Goal: Task Accomplishment & Management: Manage account settings

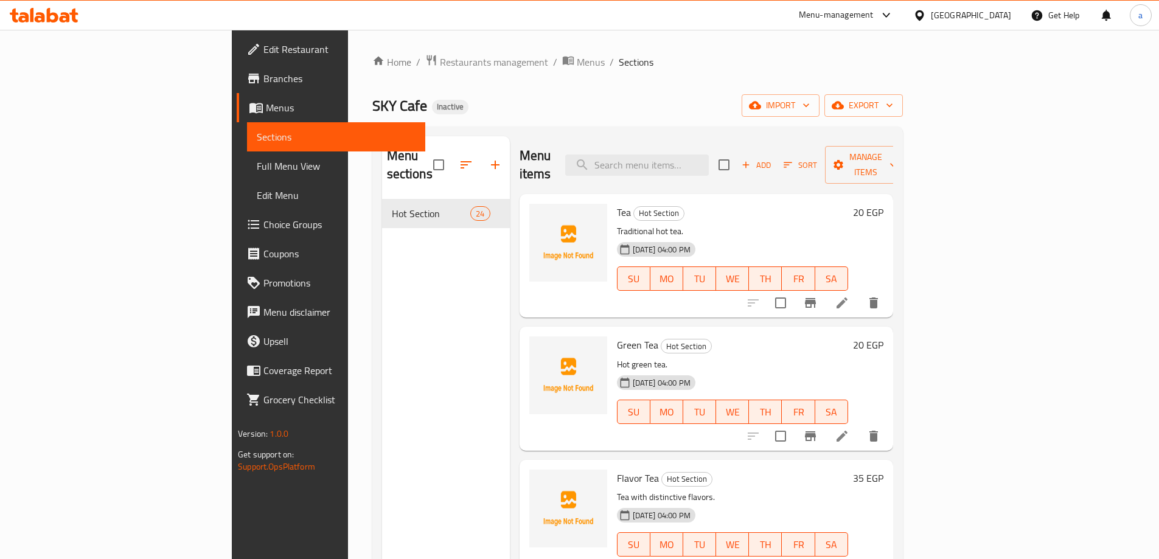
click at [810, 99] on span "import" at bounding box center [780, 105] width 58 height 15
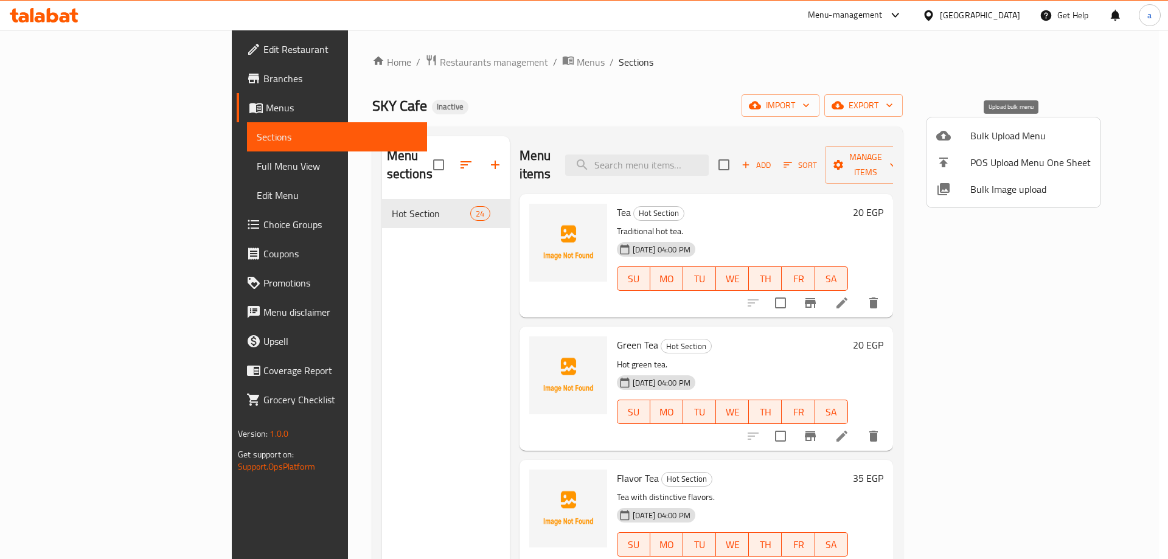
click at [983, 141] on span "Bulk Upload Menu" at bounding box center [1030, 135] width 120 height 15
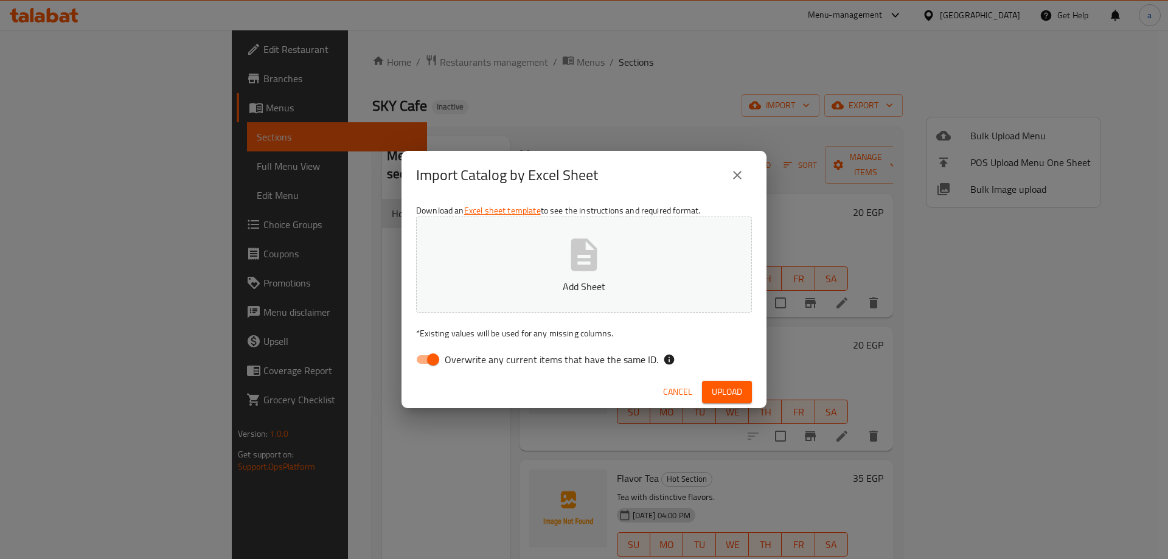
click at [611, 276] on button "Add Sheet" at bounding box center [584, 265] width 336 height 96
click at [433, 355] on input "Overwrite any current items that have the same ID." at bounding box center [433, 359] width 69 height 23
checkbox input "false"
click at [731, 388] on span "Upload" at bounding box center [727, 392] width 30 height 15
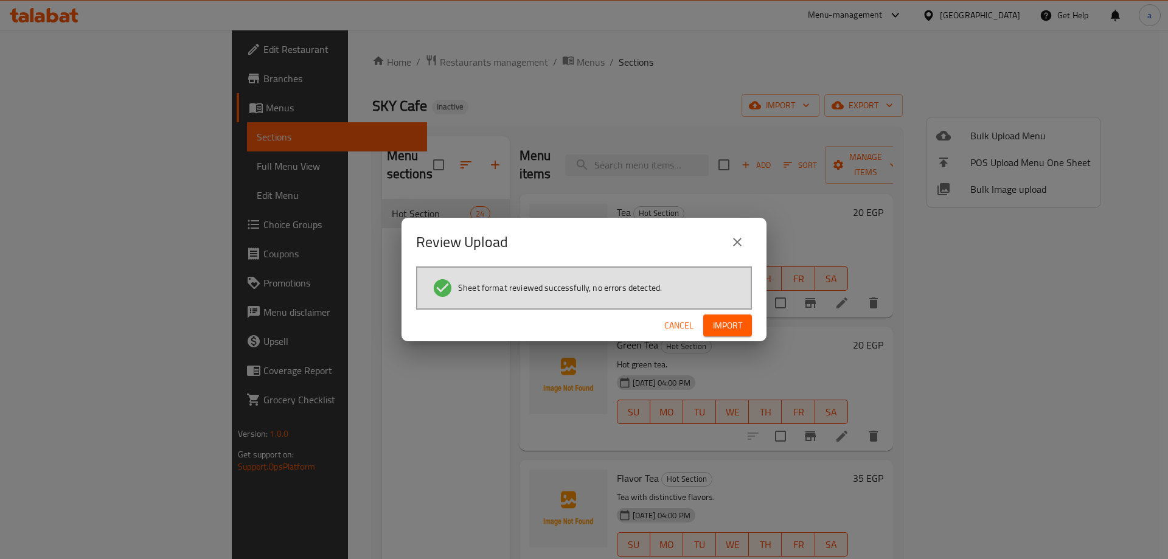
click at [738, 328] on span "Import" at bounding box center [727, 325] width 29 height 15
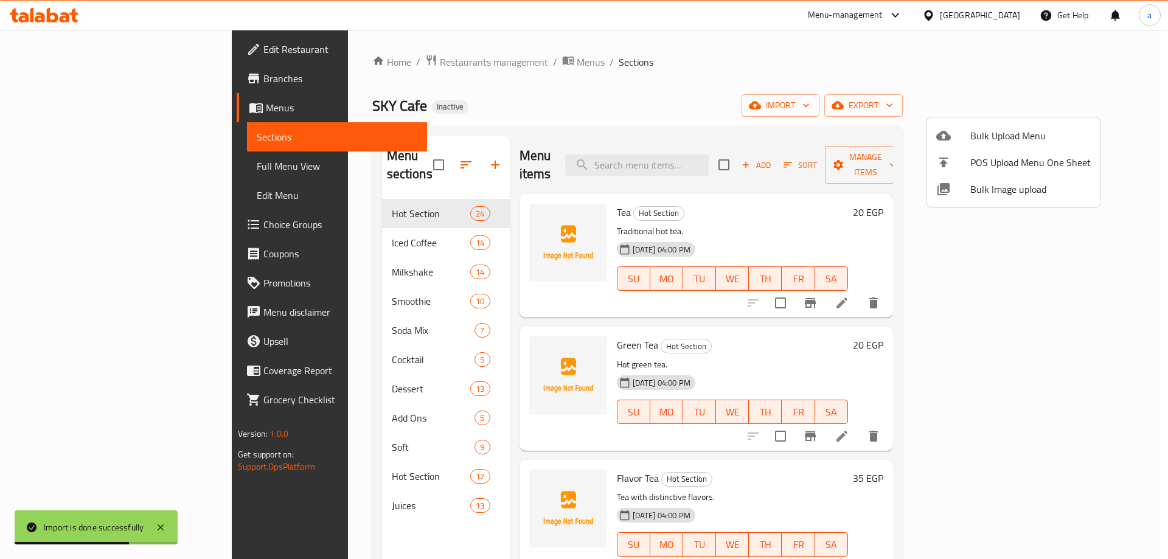
click at [808, 99] on div at bounding box center [584, 279] width 1168 height 559
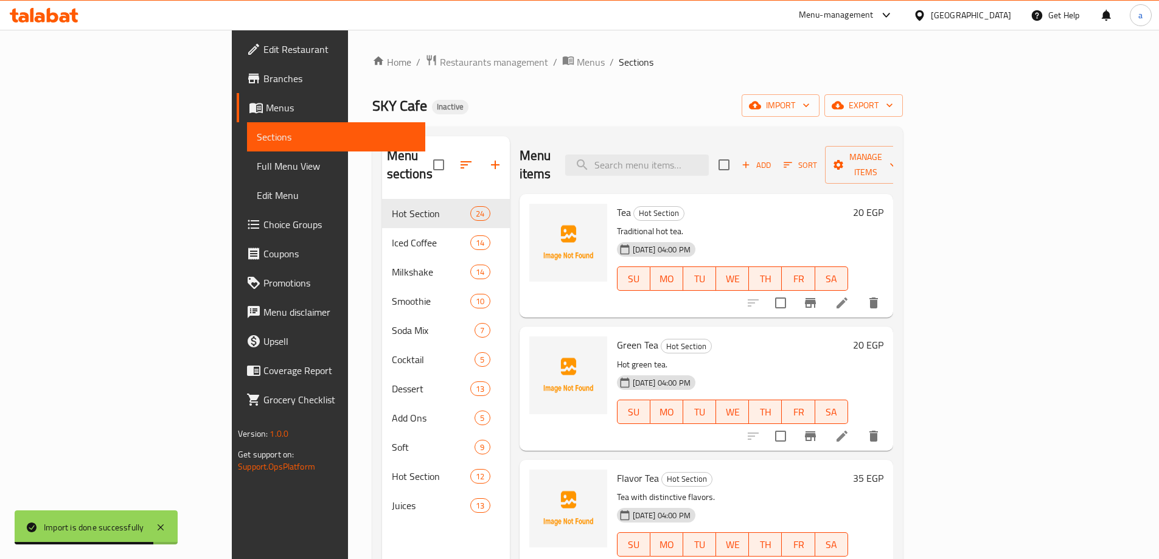
click at [737, 152] on input "checkbox" at bounding box center [724, 165] width 26 height 26
checkbox input "true"
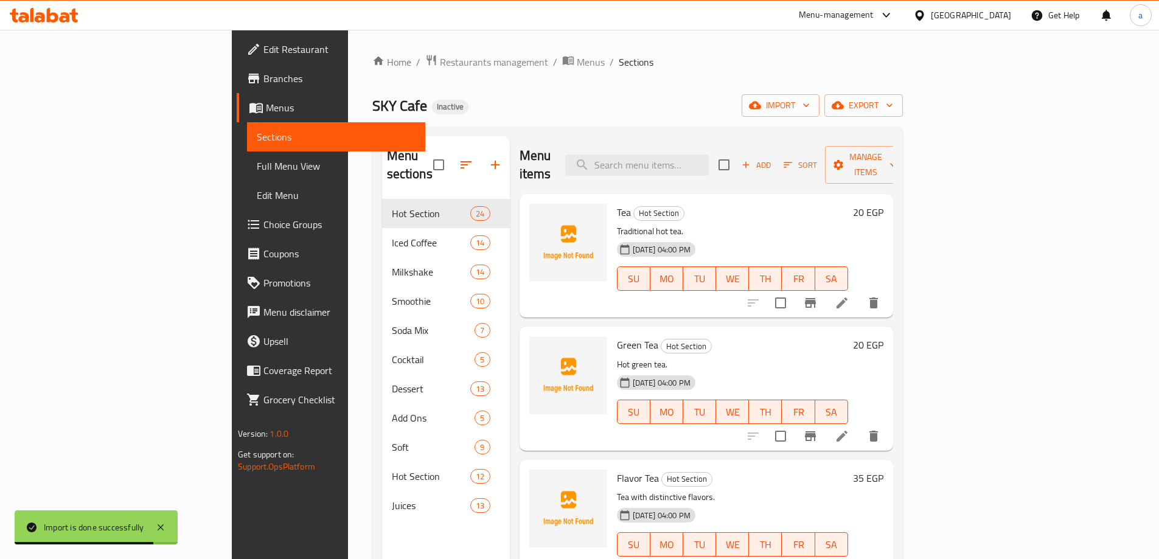
checkbox input "true"
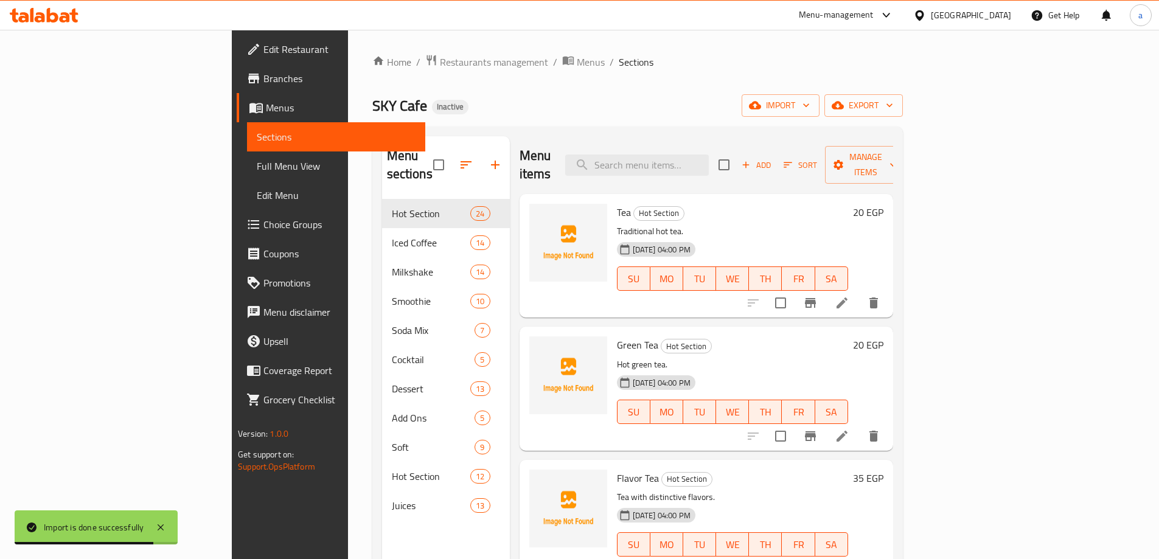
checkbox input "true"
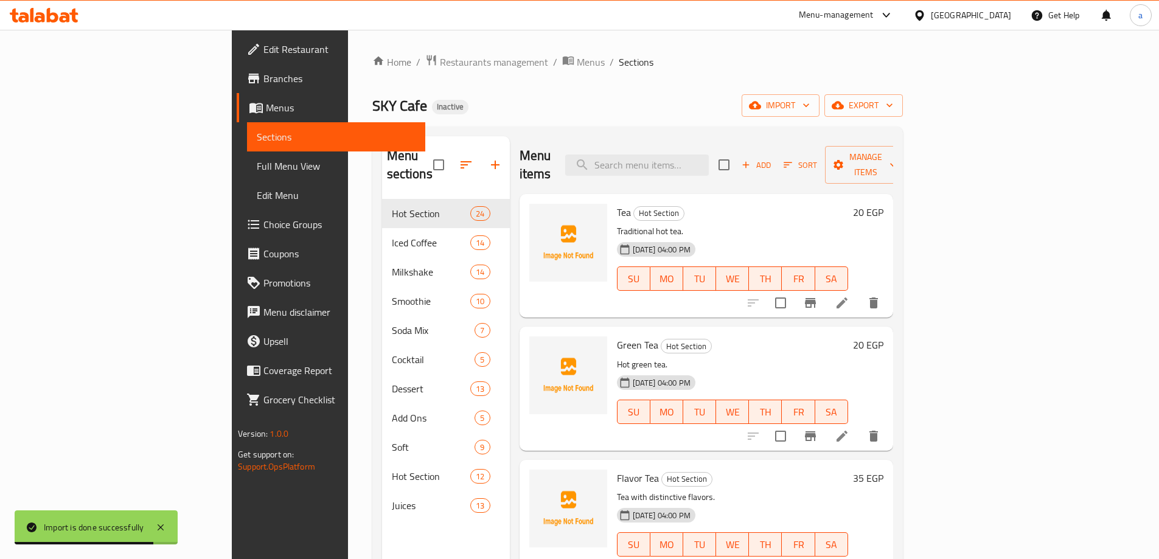
checkbox input "true"
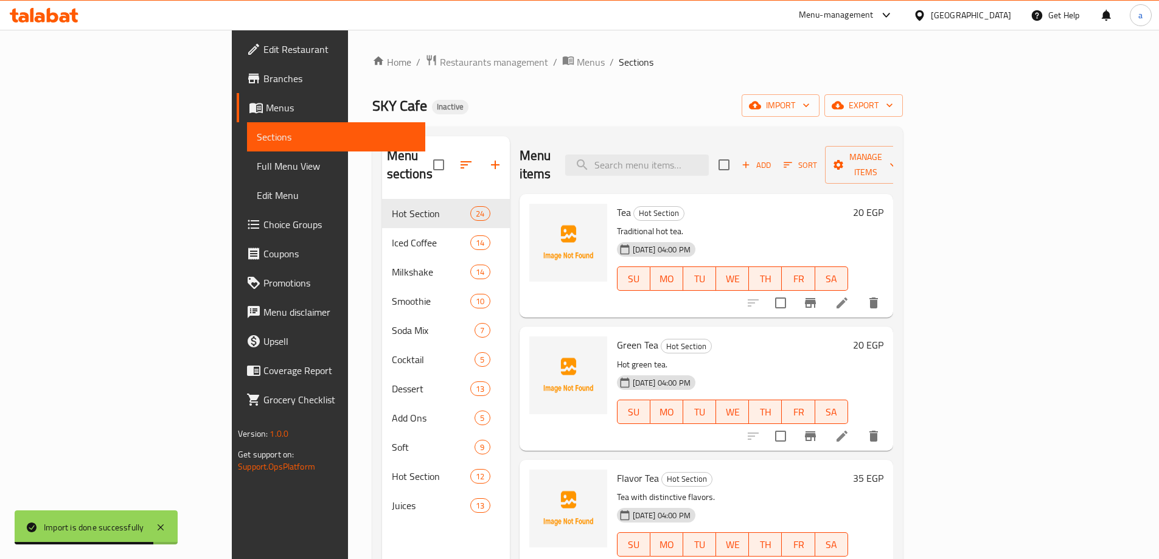
checkbox input "true"
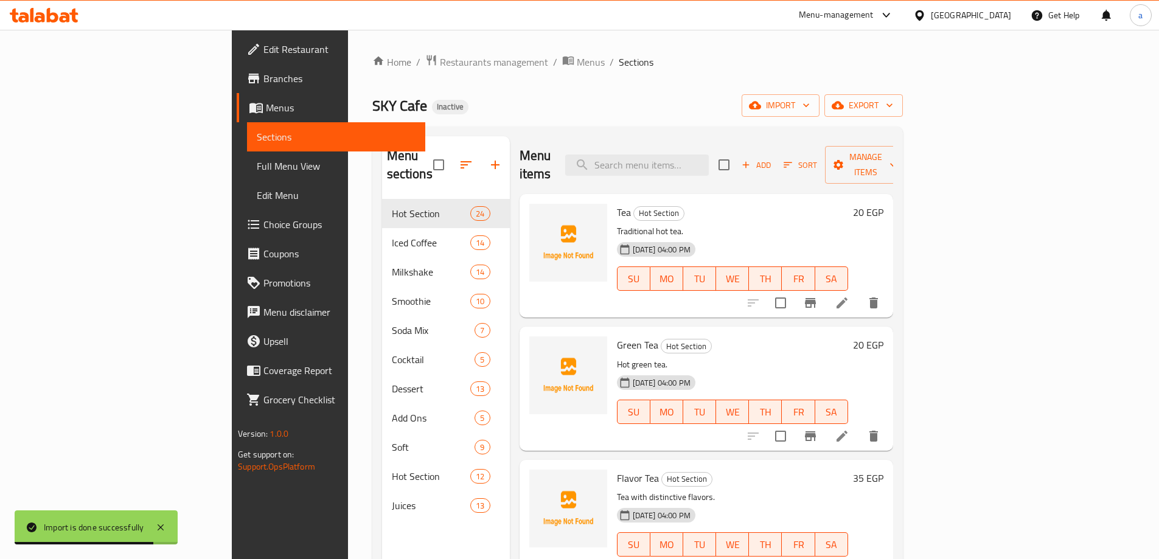
checkbox input "true"
click at [897, 153] on span "Manage items" at bounding box center [866, 165] width 62 height 30
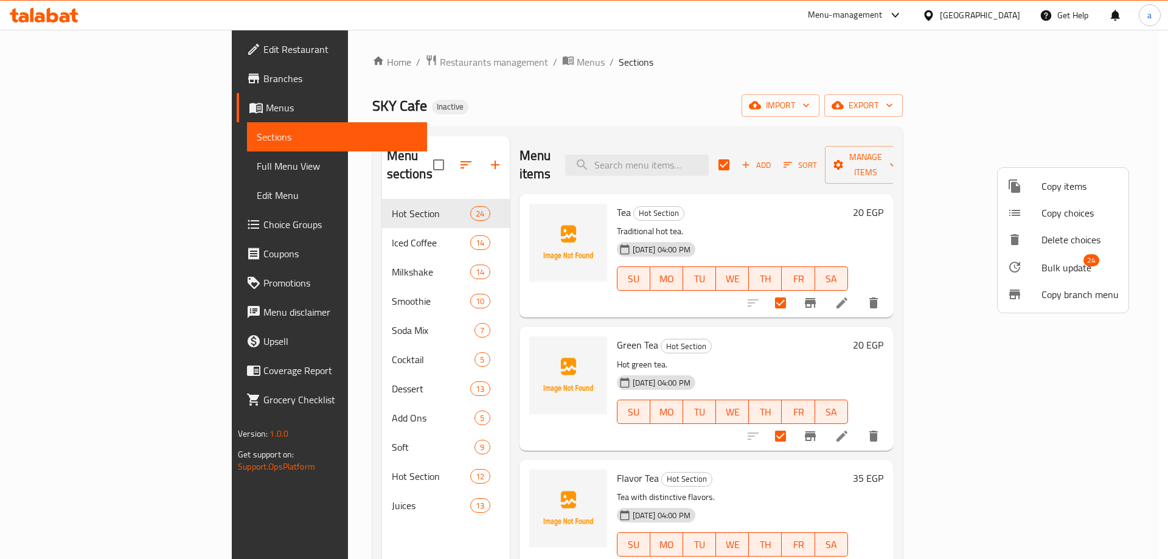
click at [1057, 189] on span "Copy items" at bounding box center [1080, 186] width 77 height 15
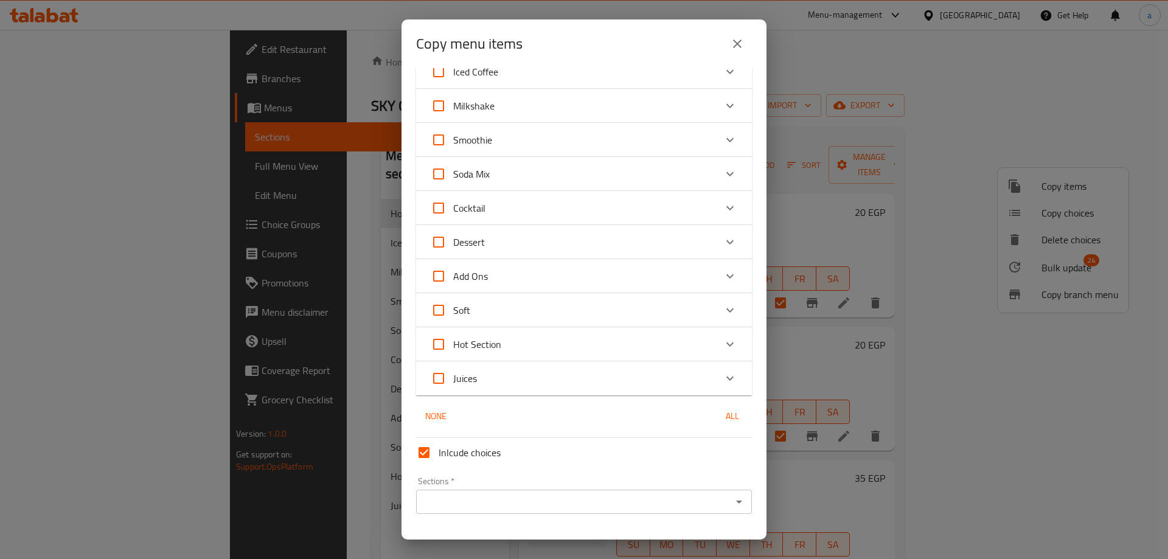
scroll to position [56, 0]
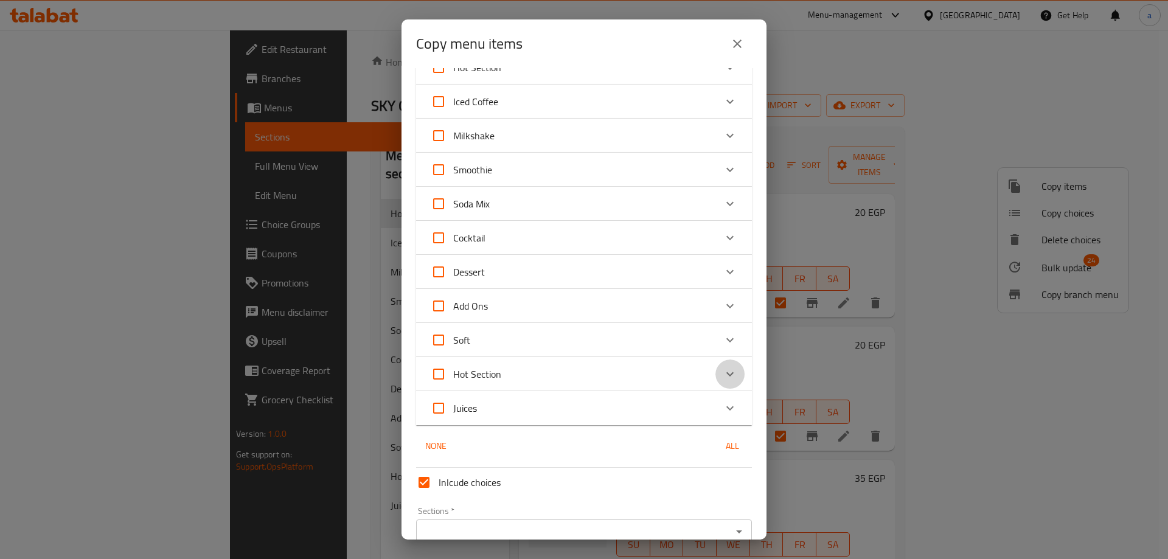
click at [723, 372] on icon "Expand" at bounding box center [730, 374] width 15 height 15
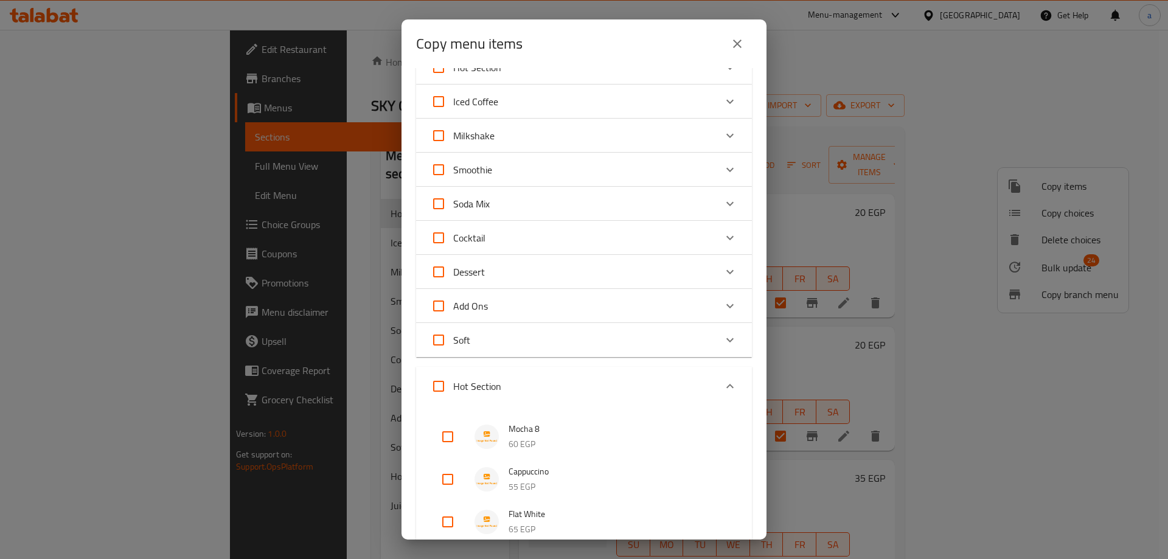
click at [723, 372] on div "Expand" at bounding box center [730, 386] width 29 height 29
click at [441, 378] on input "Hot Section" at bounding box center [438, 374] width 29 height 29
checkbox input "true"
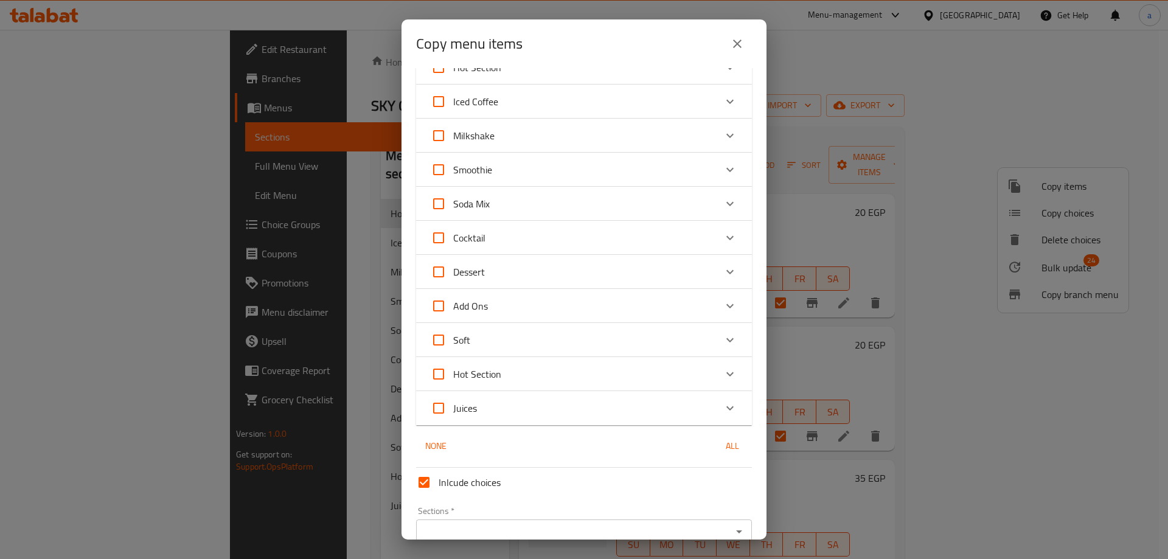
checkbox input "true"
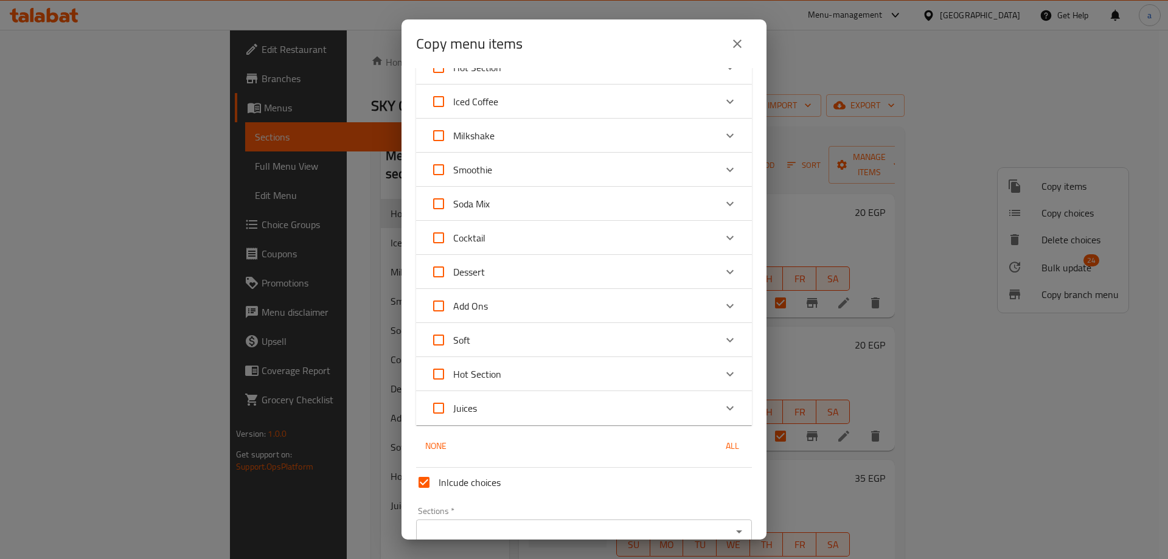
checkbox input "true"
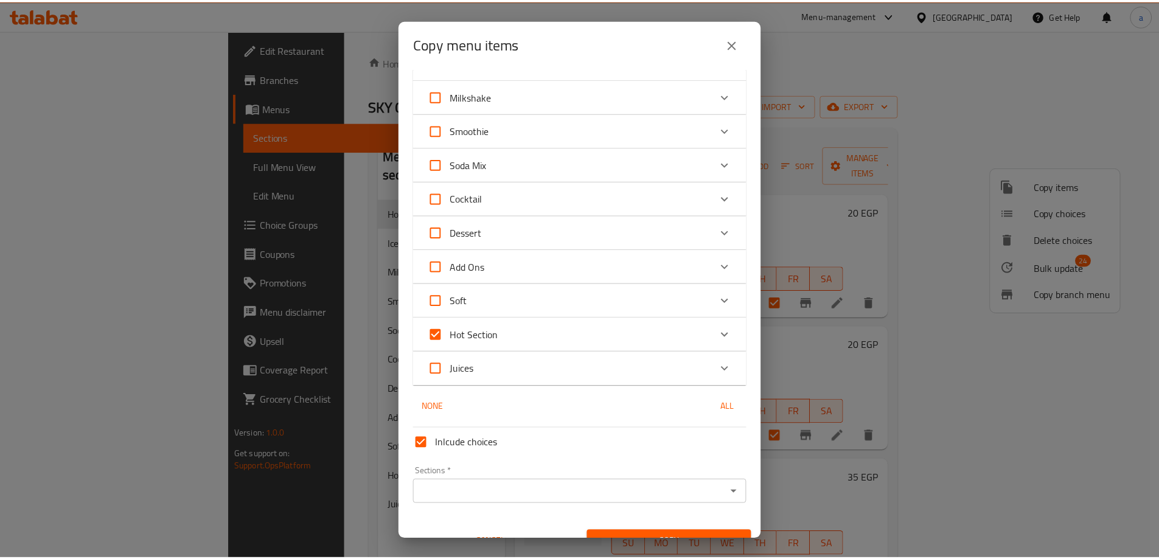
scroll to position [117, 0]
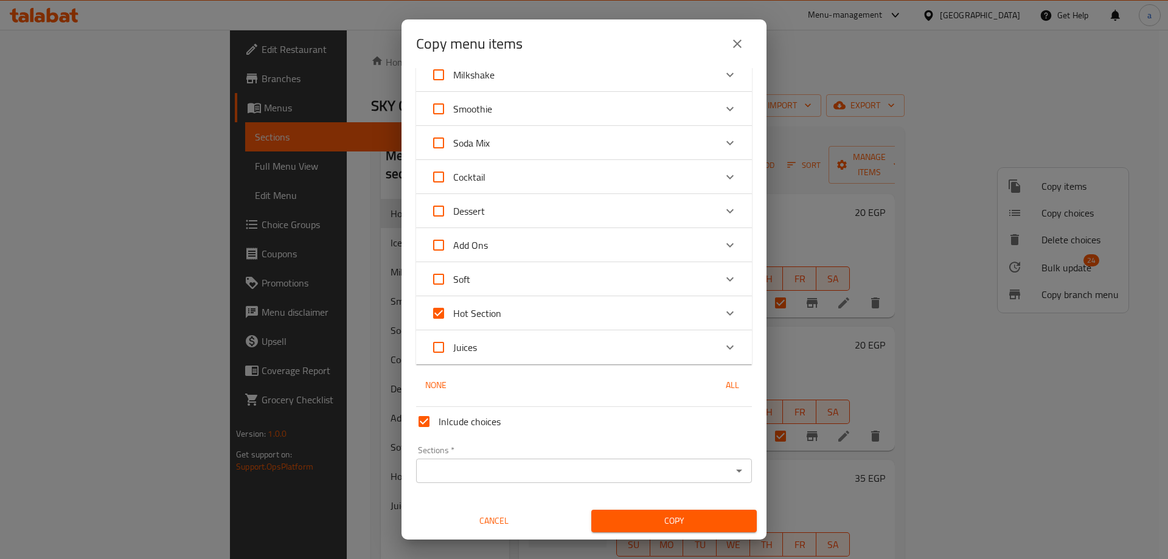
click at [538, 462] on div "Sections *" at bounding box center [584, 471] width 336 height 24
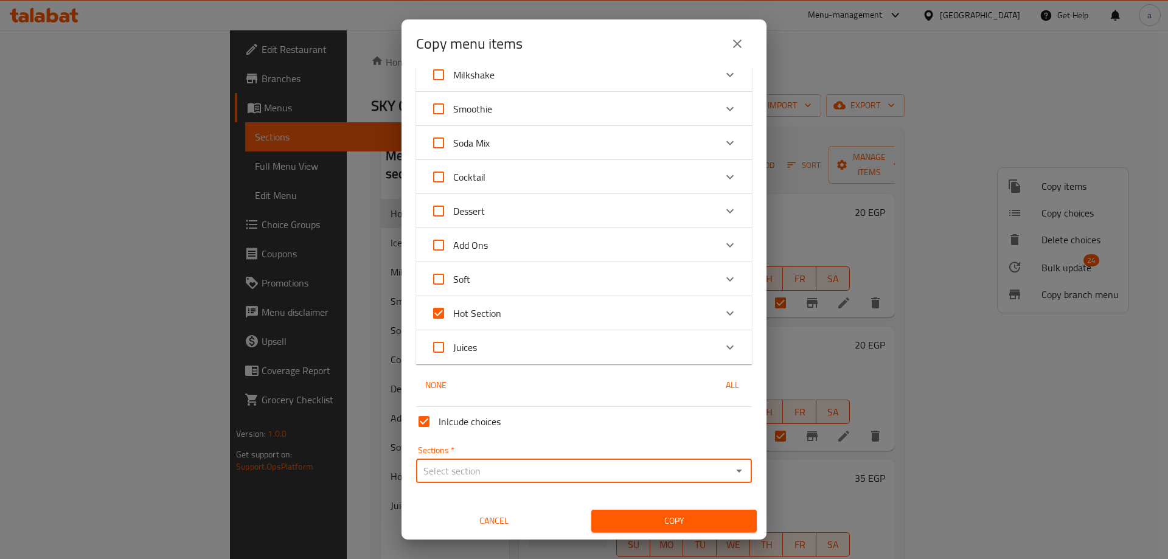
click at [538, 477] on input "Sections   *" at bounding box center [574, 470] width 308 height 17
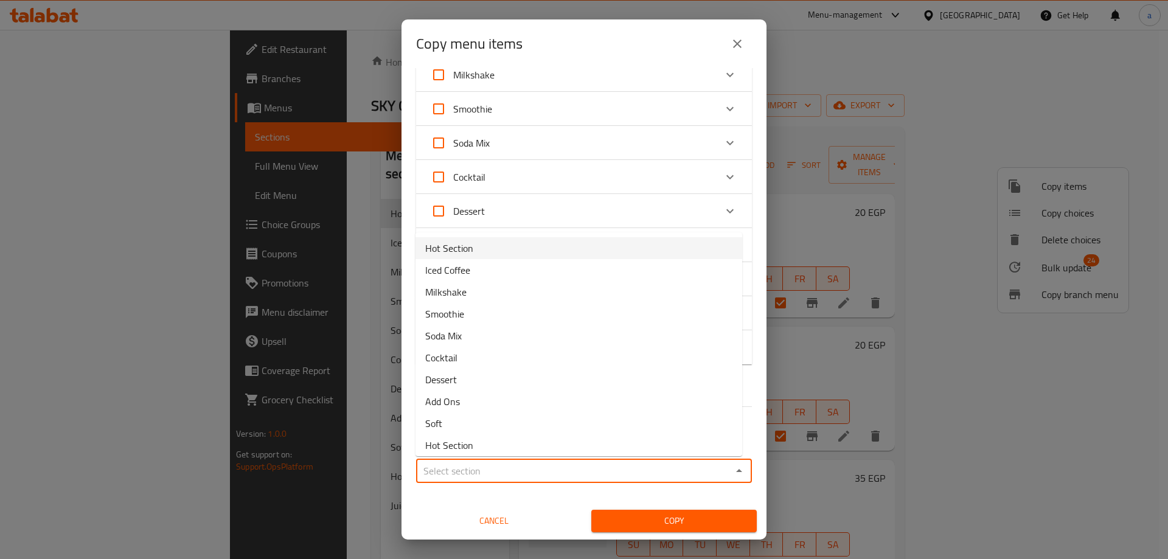
click at [443, 253] on span "Hot Section" at bounding box center [449, 248] width 48 height 15
type input "Hot Section"
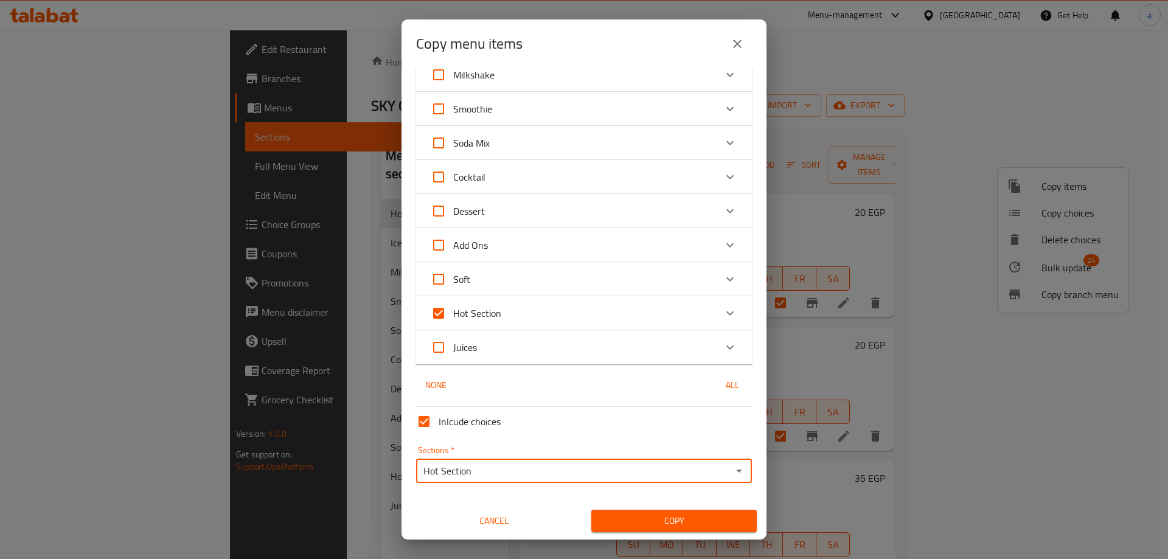
click at [638, 513] on button "Copy" at bounding box center [673, 521] width 165 height 23
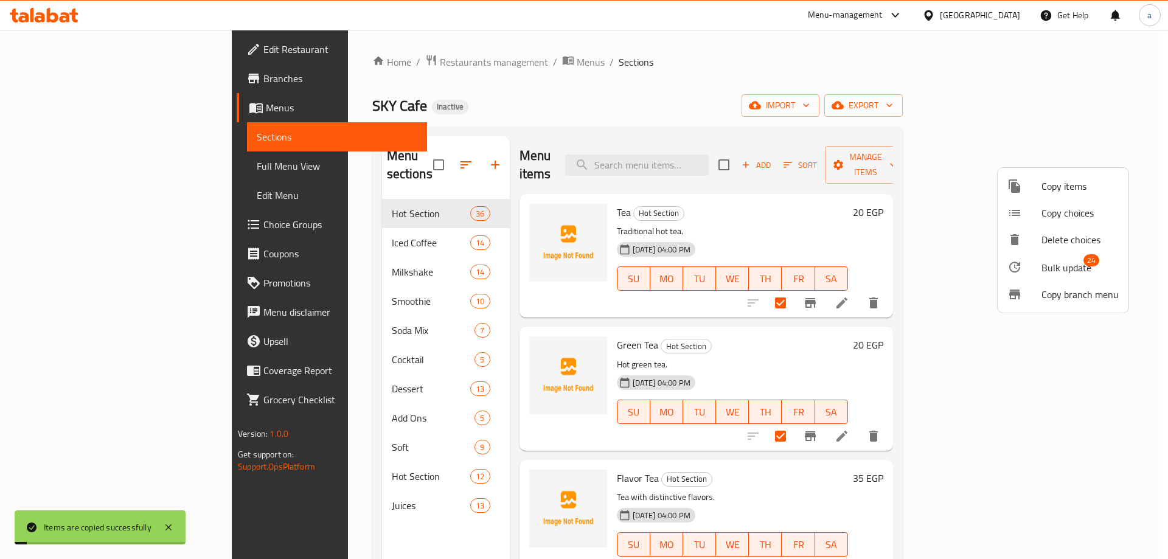
checkbox input "false"
click at [344, 459] on div at bounding box center [584, 279] width 1168 height 559
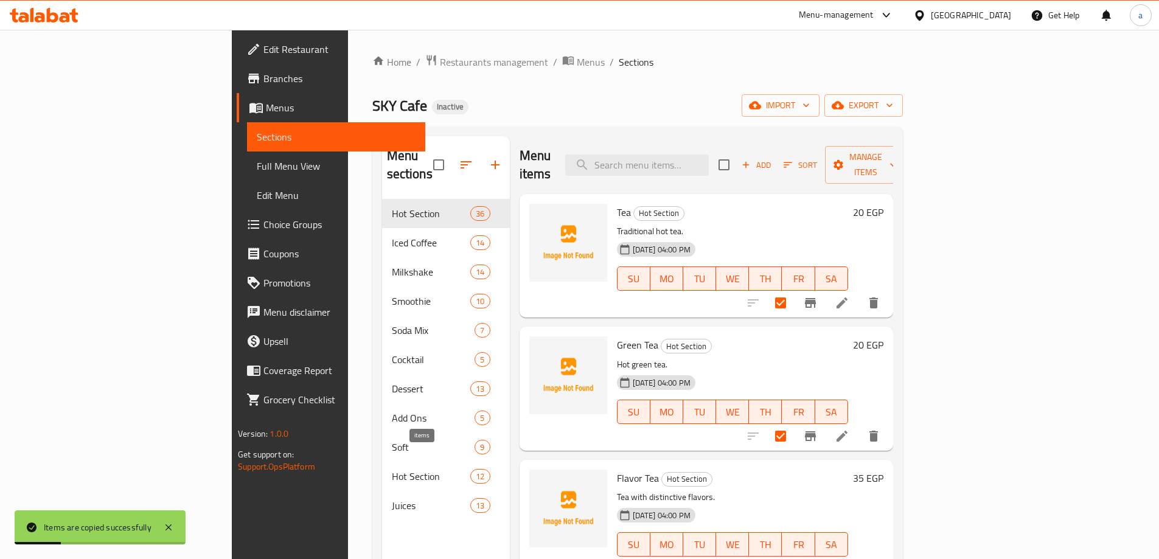
click at [471, 471] on span "12" at bounding box center [480, 477] width 18 height 12
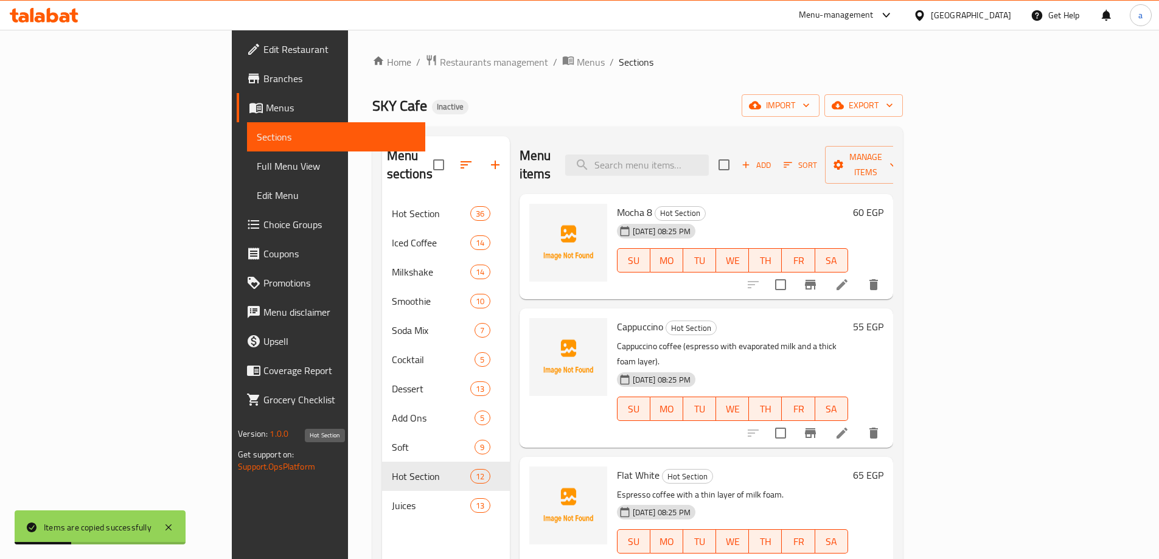
click at [392, 469] on span "Hot Section" at bounding box center [431, 476] width 79 height 15
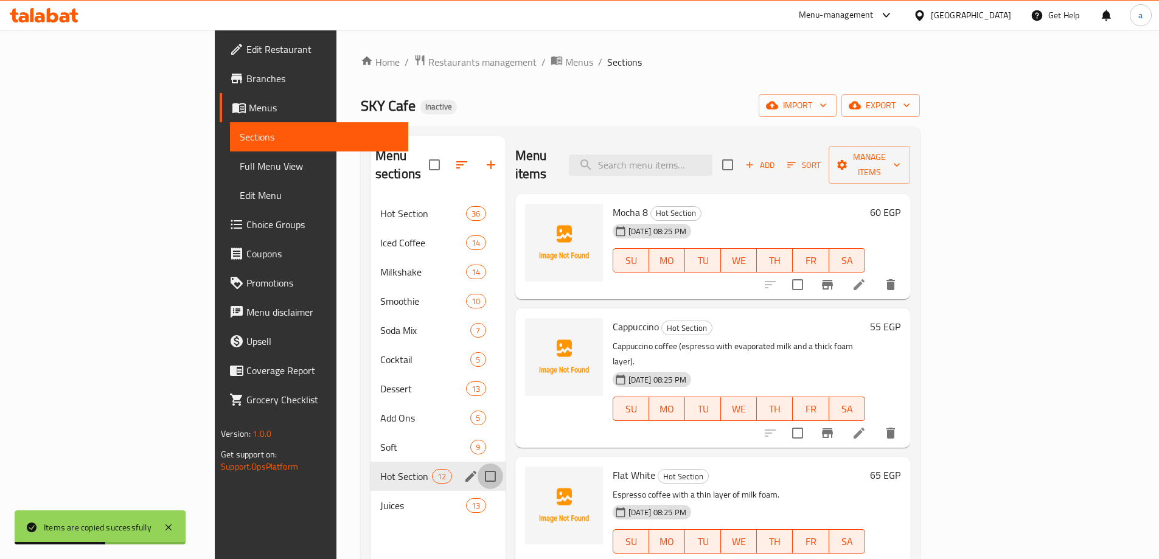
click at [478, 464] on input "Menu sections" at bounding box center [491, 477] width 26 height 26
checkbox input "true"
click at [448, 159] on icon "button" at bounding box center [453, 164] width 11 height 11
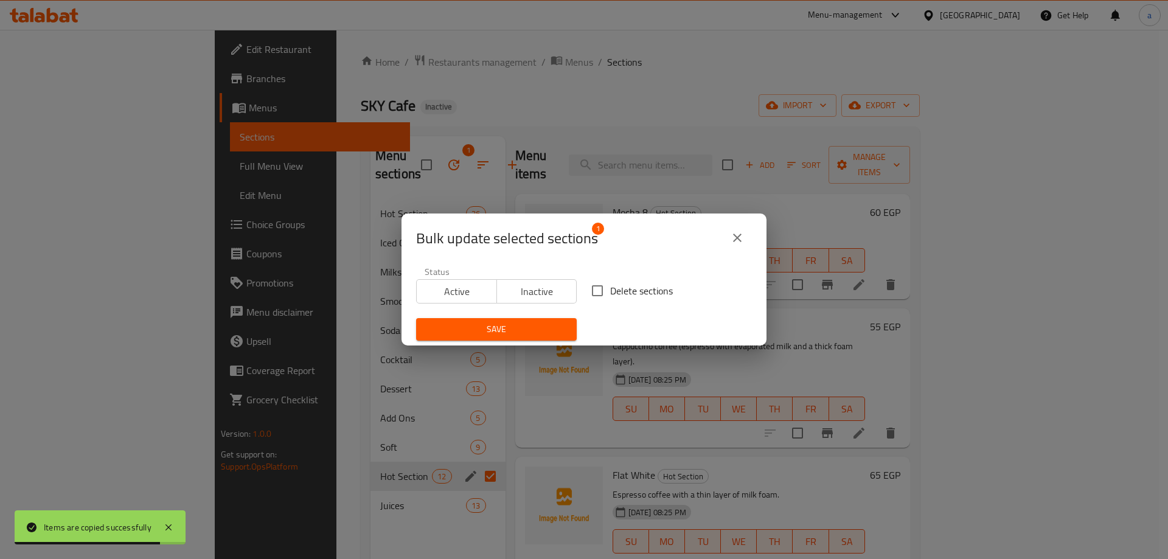
click at [591, 285] on input "Delete sections" at bounding box center [598, 291] width 26 height 26
checkbox input "true"
click at [538, 335] on span "Save" at bounding box center [496, 329] width 141 height 15
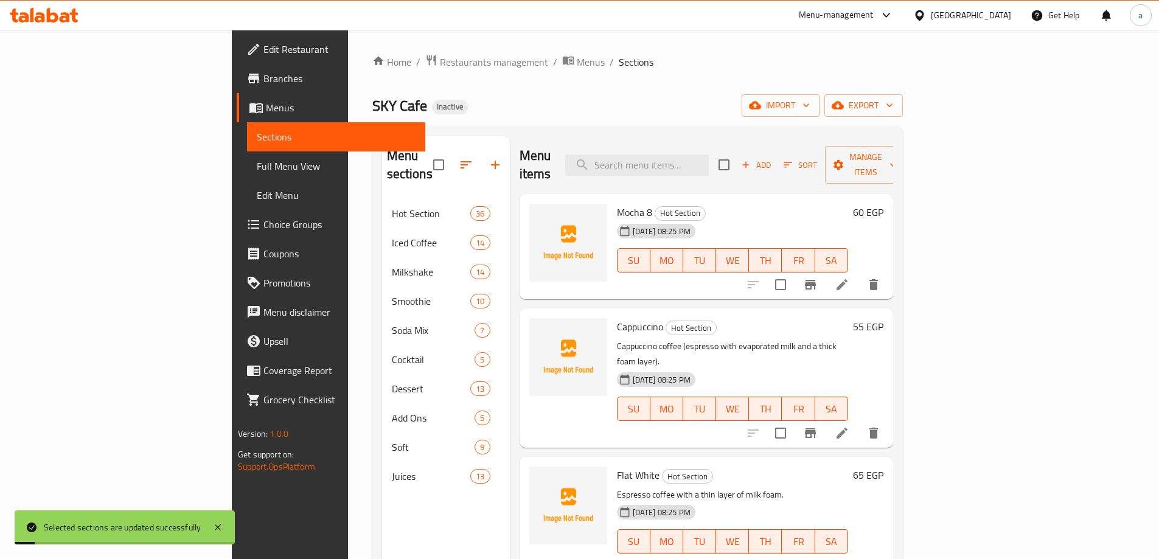
click at [382, 512] on div "Menu sections Hot Section 36 Iced Coffee 14 Milkshake 14 Smoothie 10 Soda Mix 7…" at bounding box center [446, 415] width 128 height 559
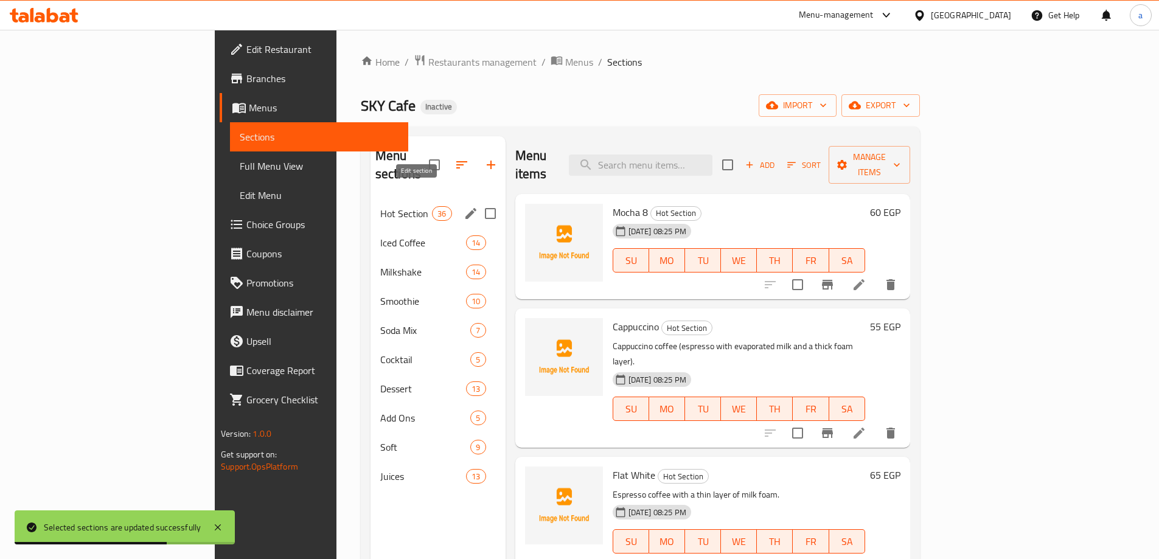
click at [465, 208] on icon "edit" at bounding box center [470, 213] width 11 height 11
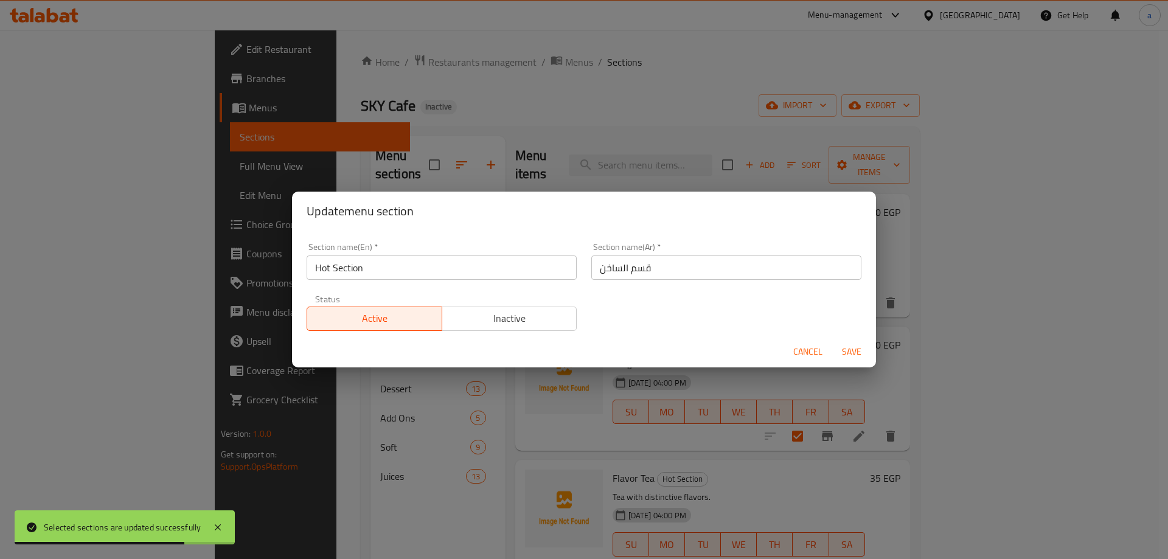
click at [387, 423] on div "Update menu section Section name(En)   * Hot Section Section name(En) * Section…" at bounding box center [584, 279] width 1168 height 559
click at [809, 354] on span "Cancel" at bounding box center [807, 351] width 29 height 15
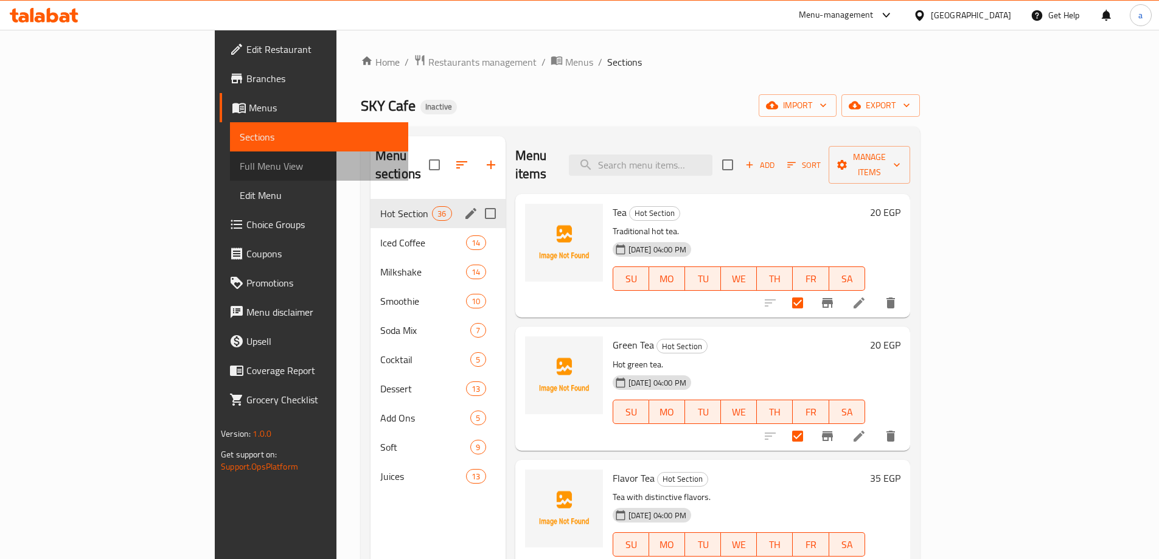
click at [240, 164] on span "Full Menu View" at bounding box center [319, 166] width 159 height 15
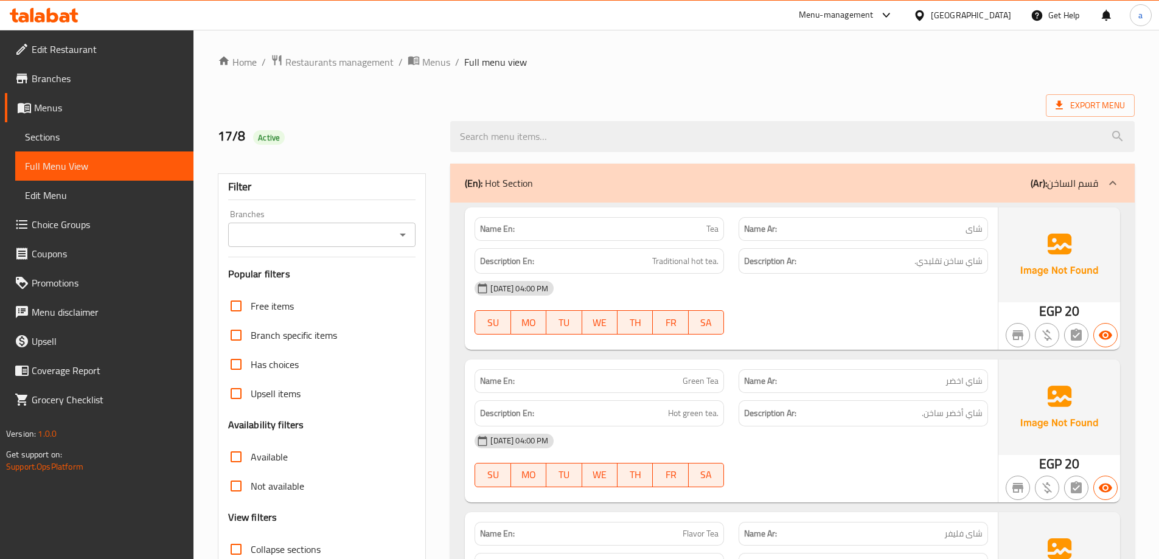
click at [1091, 119] on div at bounding box center [792, 137] width 699 height 46
click at [1088, 107] on span "Export Menu" at bounding box center [1090, 105] width 69 height 15
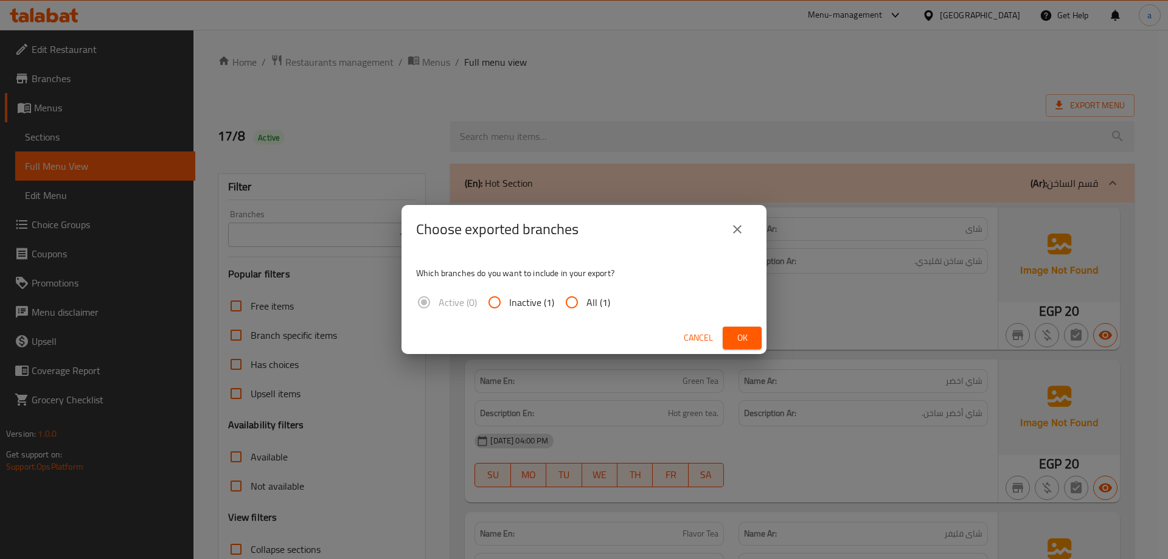
click at [596, 300] on span "All (1)" at bounding box center [599, 302] width 24 height 15
click at [587, 300] on input "All (1)" at bounding box center [571, 302] width 29 height 29
radio input "true"
click at [730, 338] on button "Ok" at bounding box center [742, 338] width 39 height 23
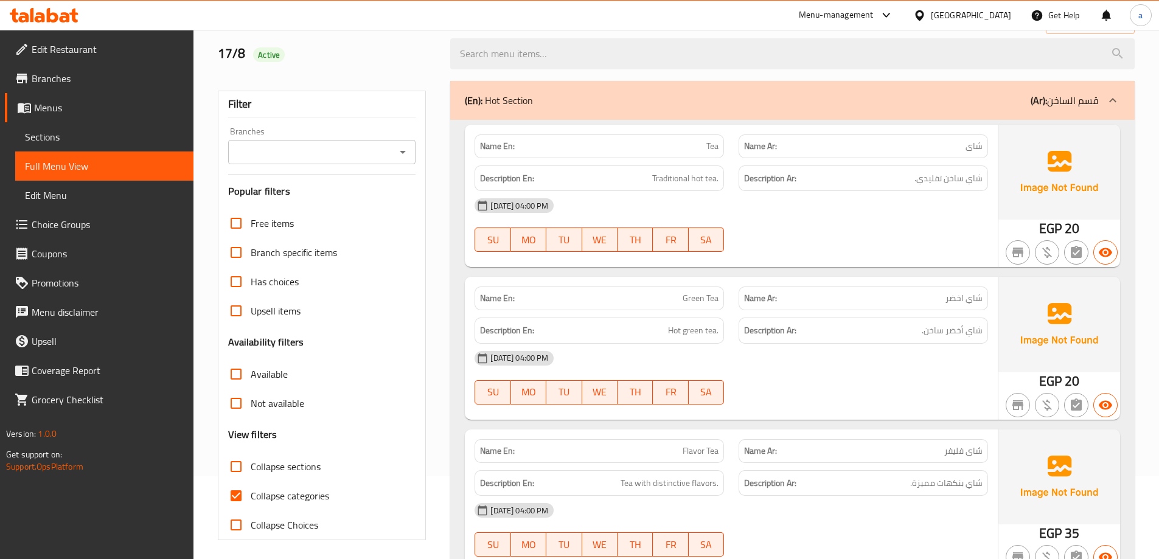
scroll to position [304, 0]
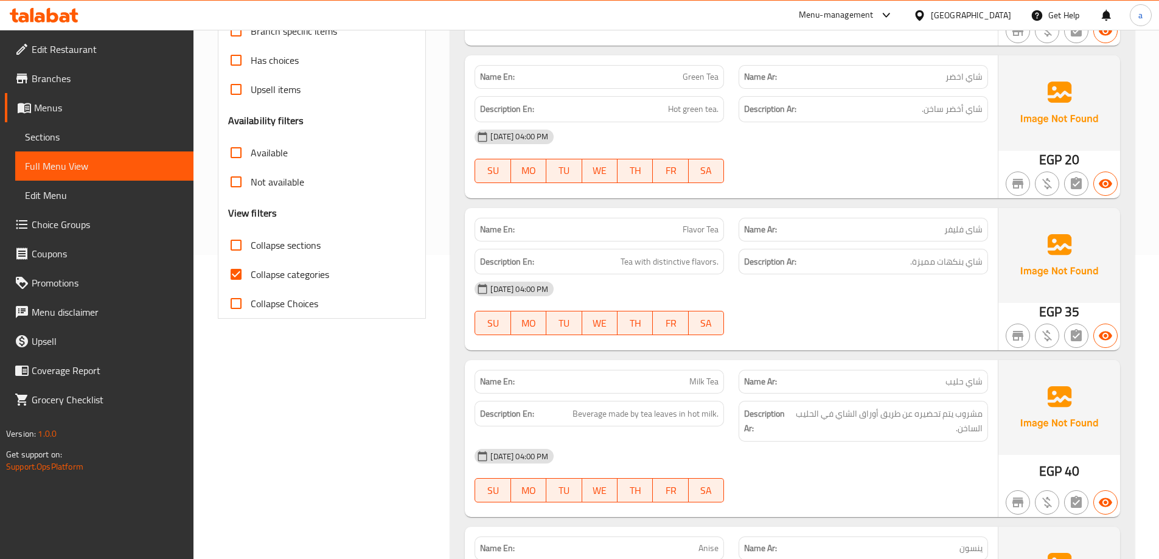
click at [300, 267] on span "Collapse categories" at bounding box center [290, 274] width 78 height 15
click at [251, 267] on input "Collapse categories" at bounding box center [235, 274] width 29 height 29
checkbox input "false"
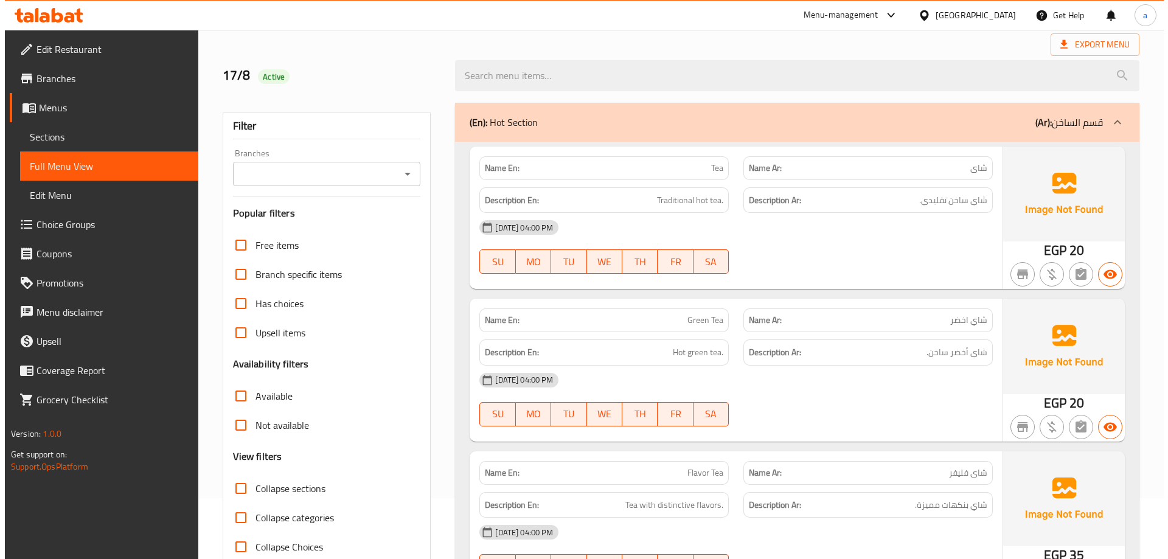
scroll to position [0, 0]
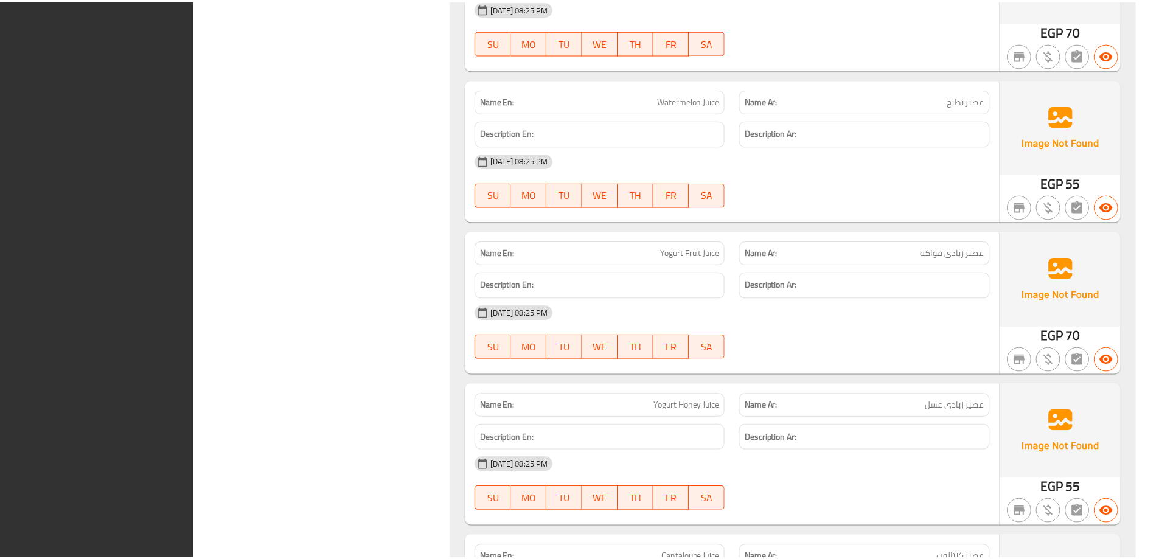
scroll to position [19659, 0]
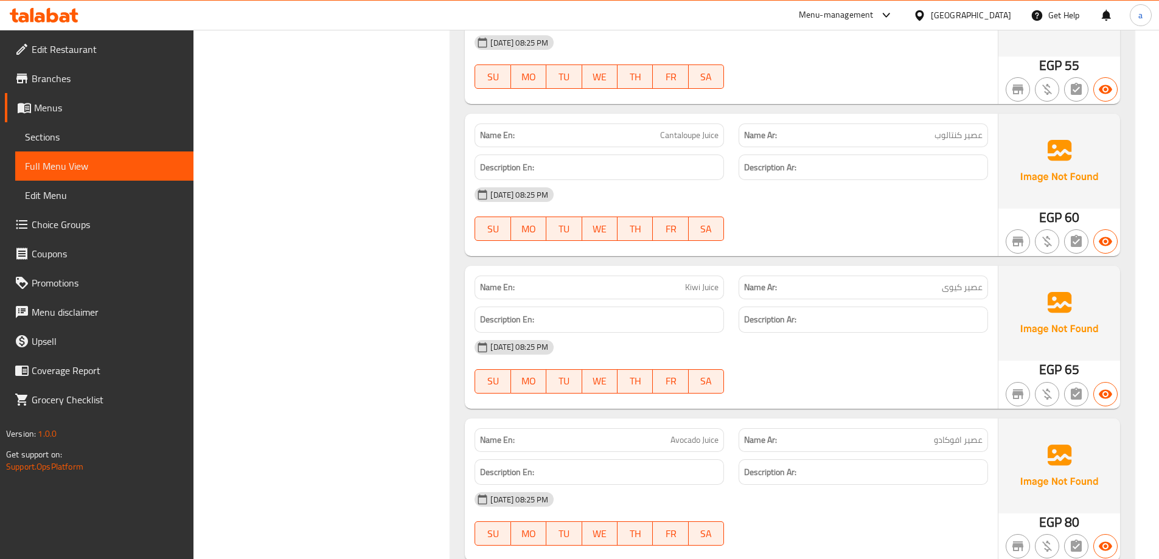
click at [74, 141] on span "Sections" at bounding box center [104, 137] width 159 height 15
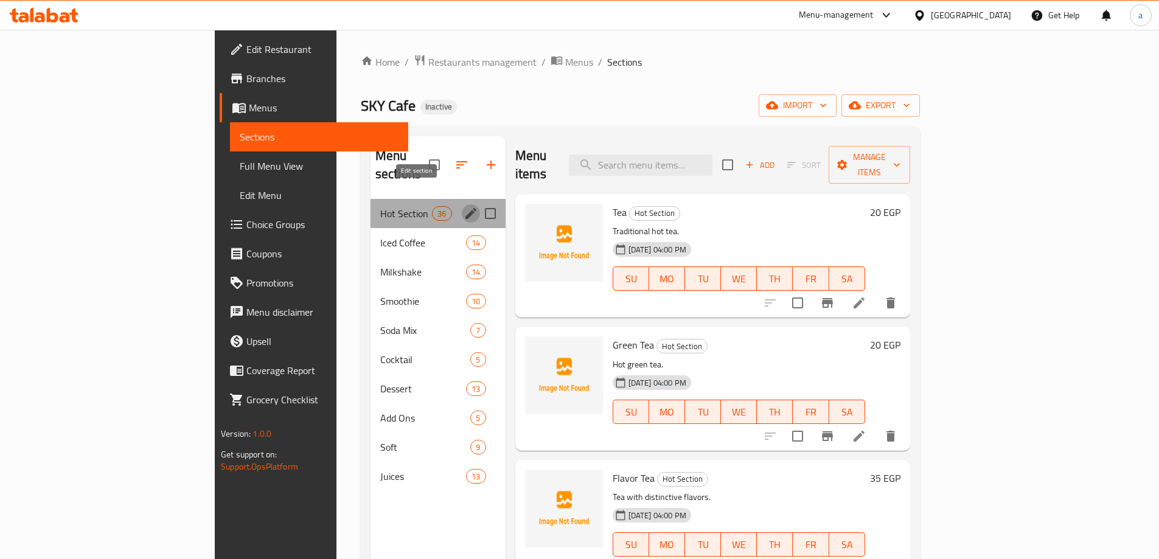
click at [464, 206] on icon "edit" at bounding box center [471, 213] width 15 height 15
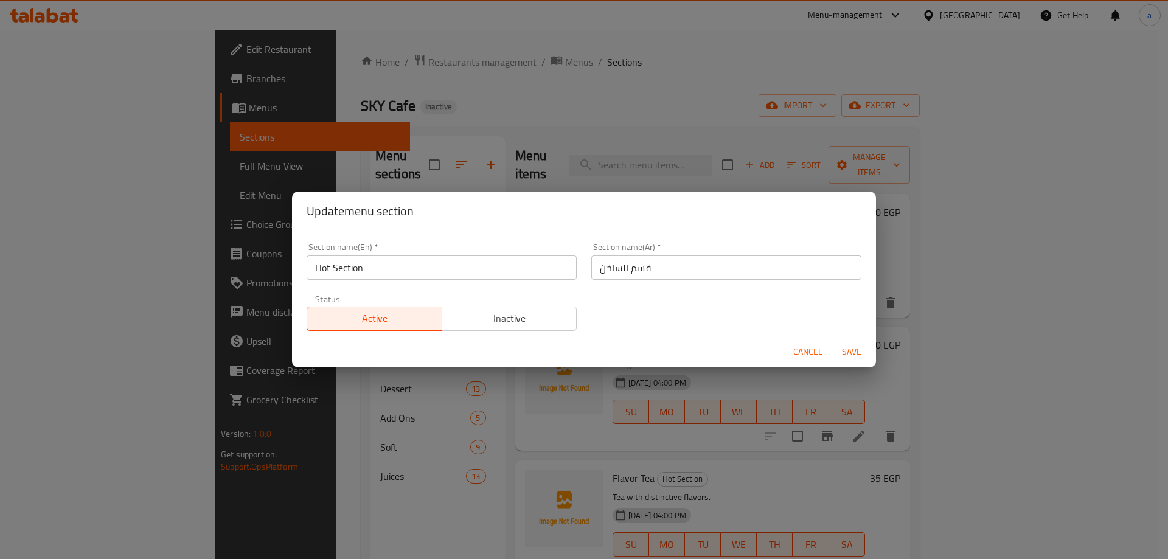
click at [409, 454] on div "Update menu section Section name(En)   * Hot Section Section name(En) * Section…" at bounding box center [584, 279] width 1168 height 559
click at [794, 352] on span "Cancel" at bounding box center [807, 351] width 29 height 15
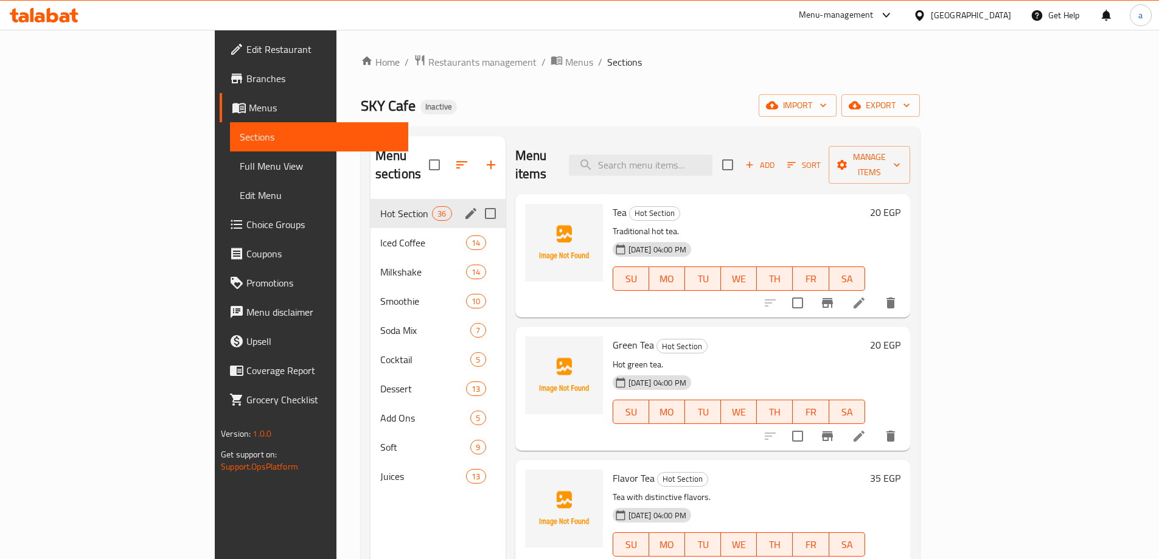
click at [674, 77] on div "Home / Restaurants management / Menus / Sections SKY Cafe Inactive import expor…" at bounding box center [640, 379] width 559 height 651
click at [371, 203] on div "Hot Section 36" at bounding box center [438, 213] width 135 height 29
click at [380, 235] on span "Iced Coffee" at bounding box center [406, 242] width 52 height 15
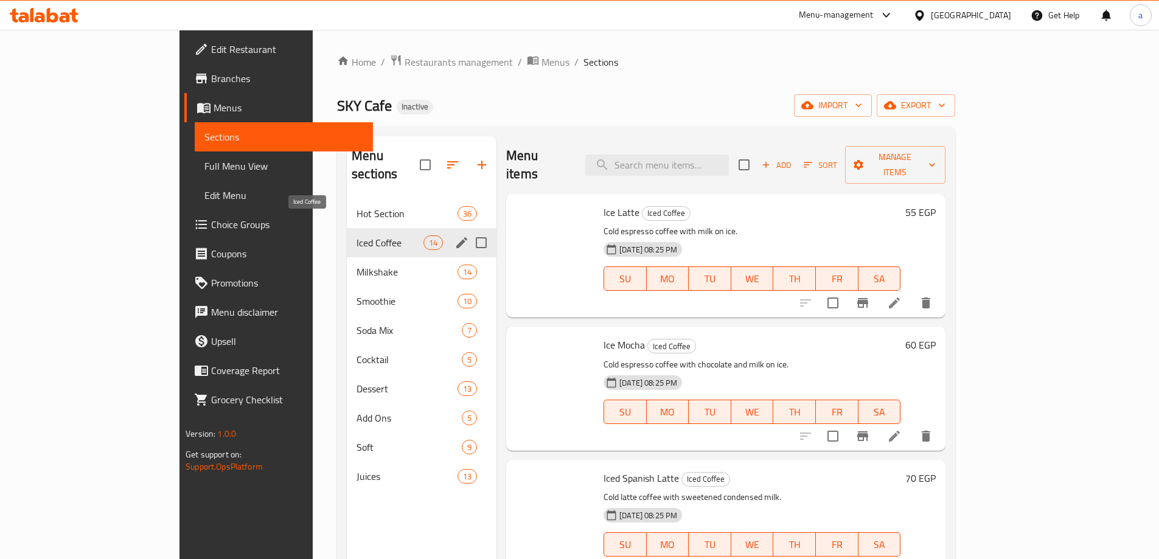
click at [357, 235] on span "Iced Coffee" at bounding box center [390, 242] width 67 height 15
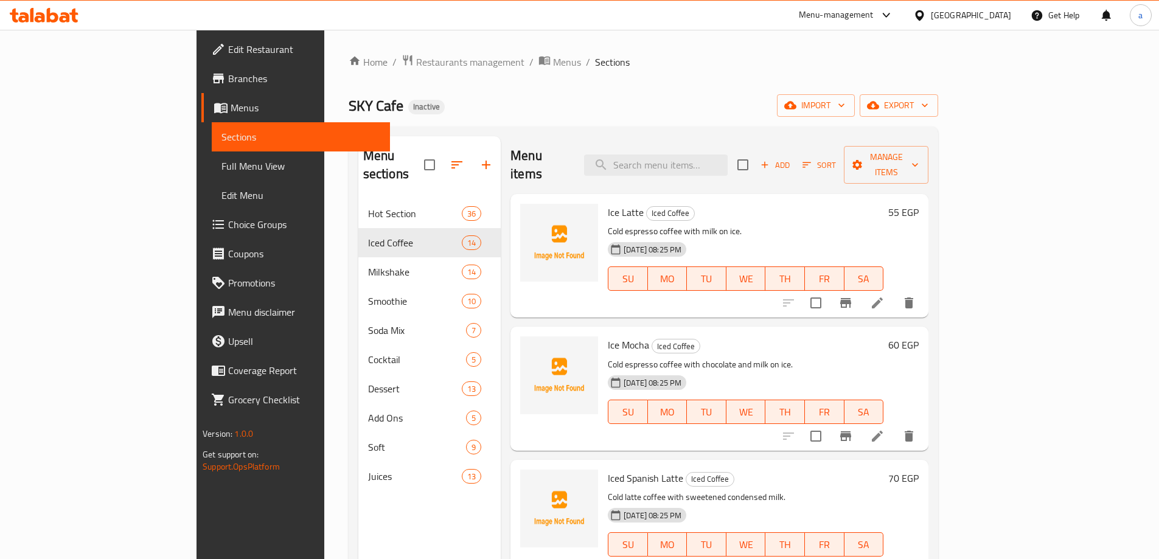
click at [579, 69] on ol "Home / Restaurants management / Menus / Sections" at bounding box center [644, 62] width 590 height 16
